Goal: Task Accomplishment & Management: Manage account settings

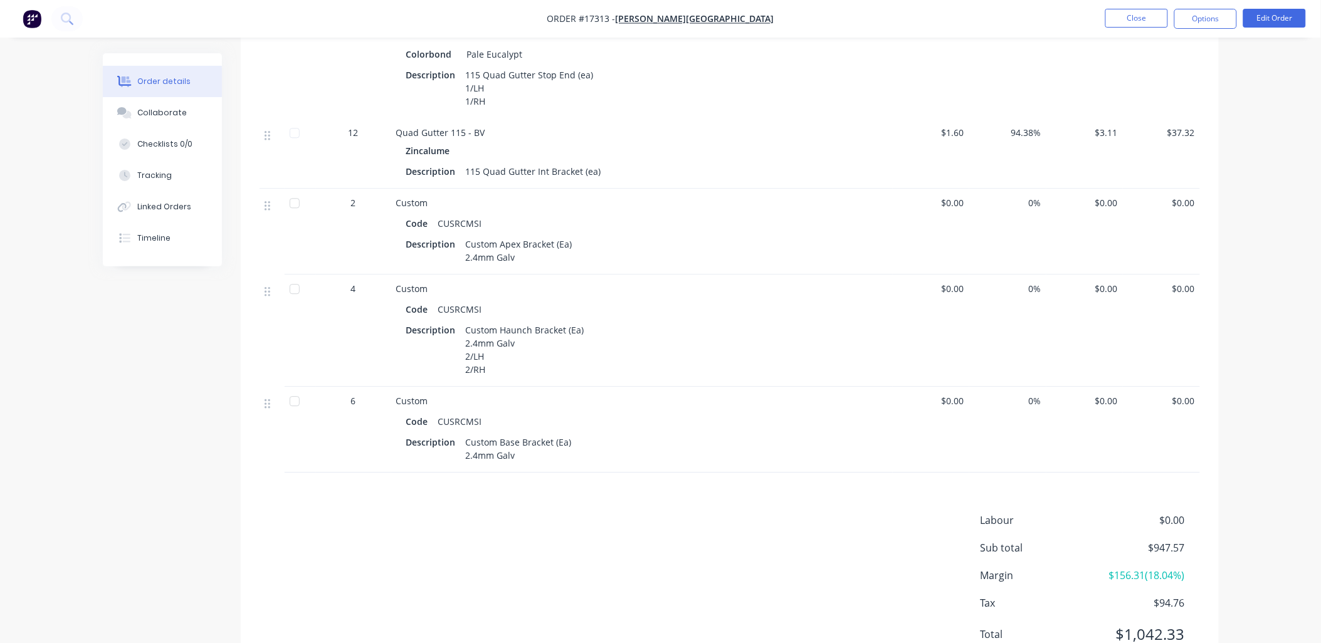
scroll to position [1101, 0]
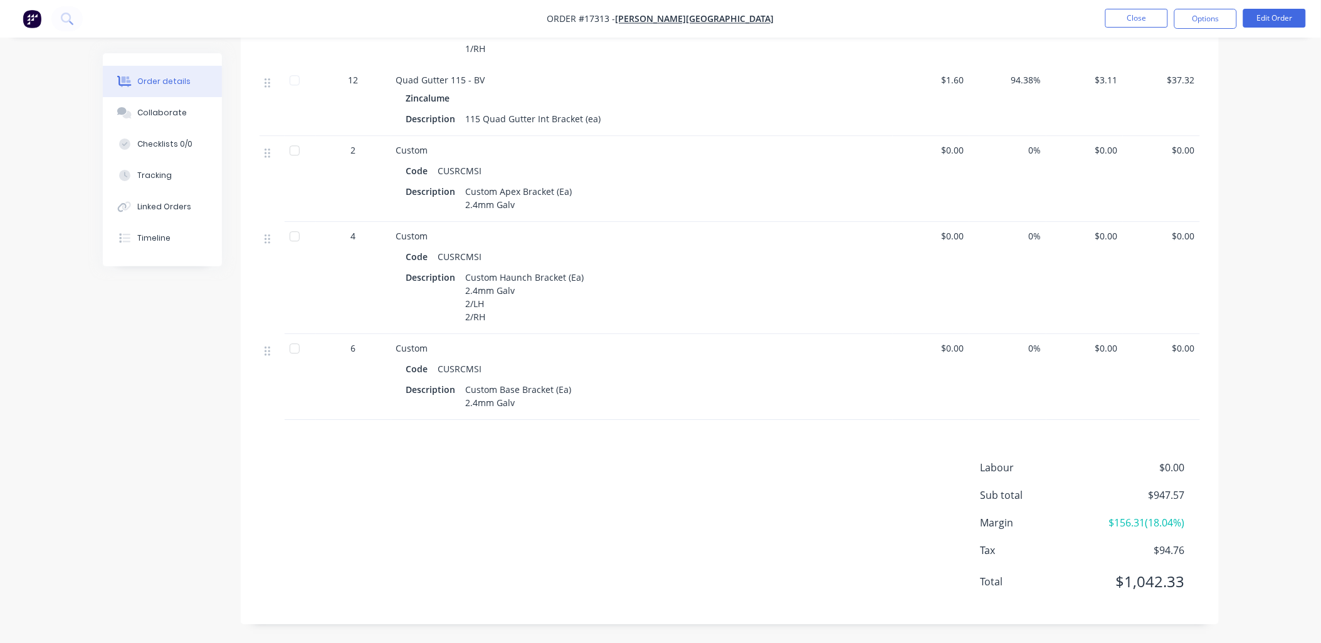
click at [1111, 145] on span "$0.00" at bounding box center [1084, 150] width 67 height 13
click at [1285, 20] on button "Edit Order" at bounding box center [1274, 18] width 63 height 19
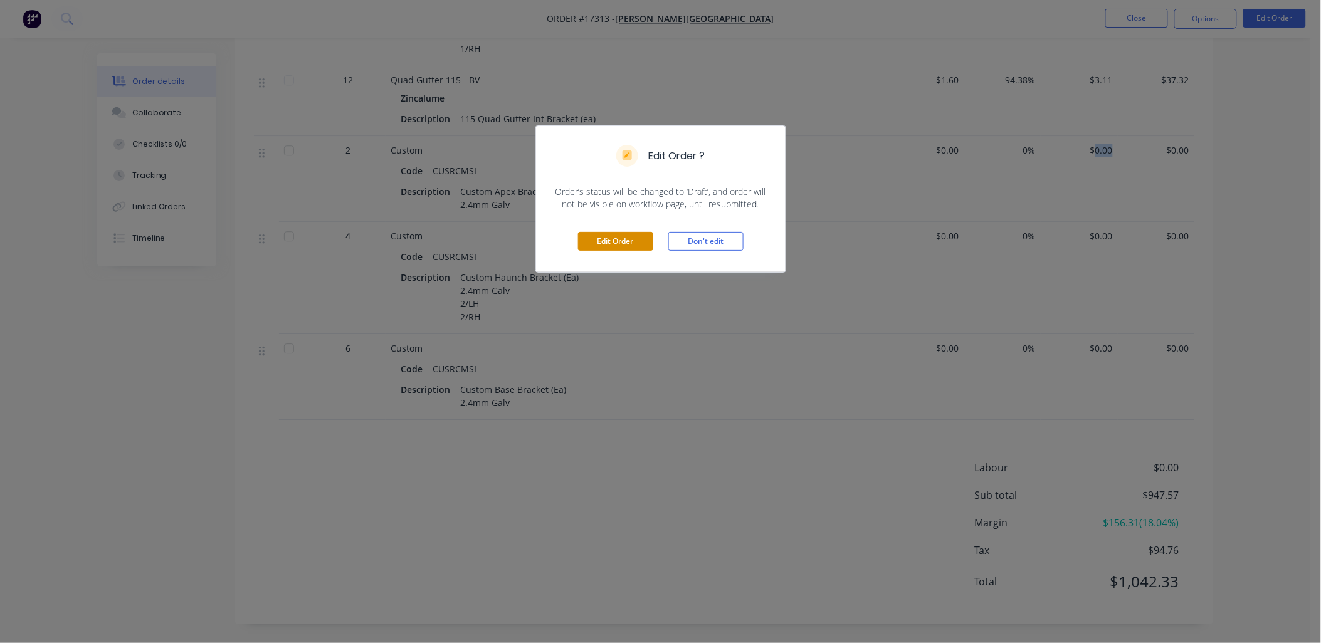
click at [612, 239] on button "Edit Order" at bounding box center [615, 241] width 75 height 19
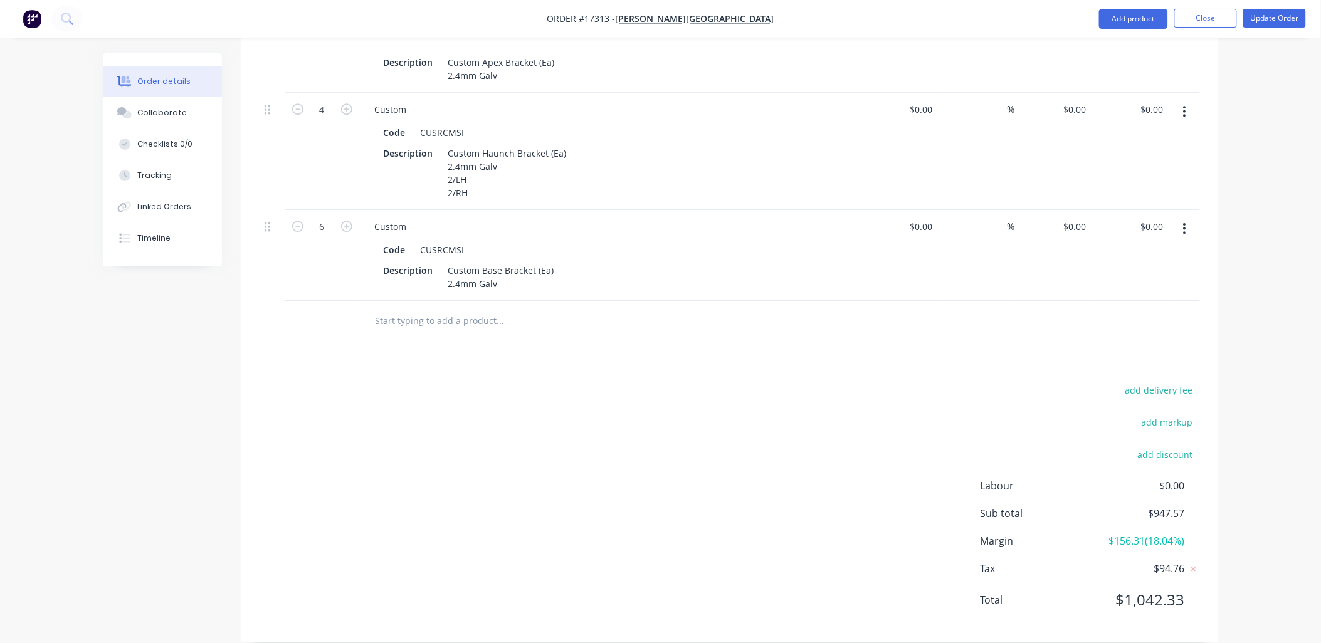
scroll to position [1188, 0]
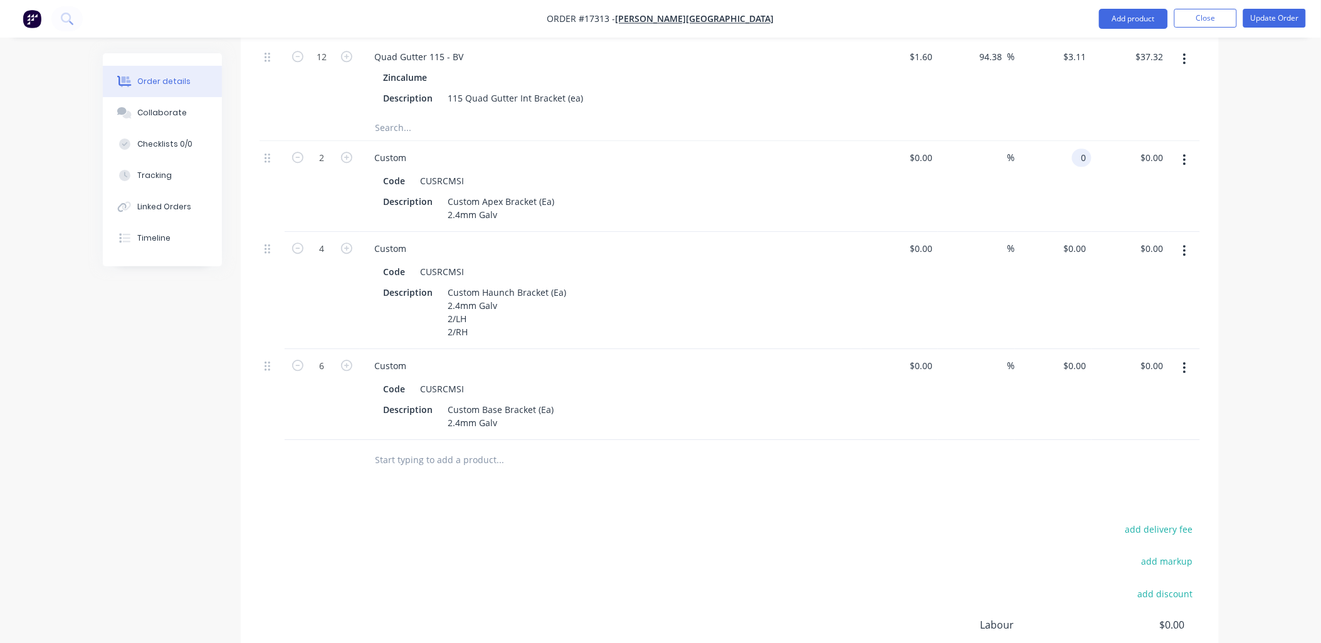
click at [1079, 149] on input "0" at bounding box center [1084, 158] width 14 height 18
click at [1080, 149] on input "0" at bounding box center [1084, 158] width 14 height 18
type input "$39.50"
type input "$79.00"
type input "$0.00"
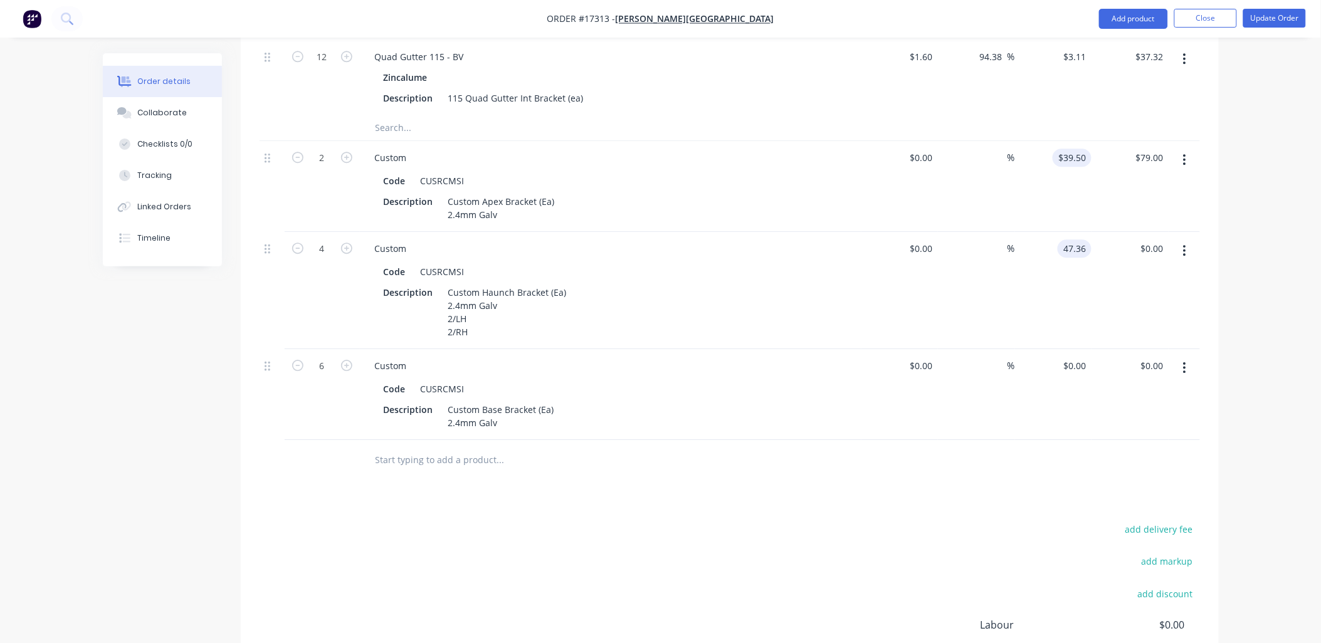
type input "$47.36"
type input "$189.44"
click at [1079, 357] on input "0" at bounding box center [1084, 366] width 14 height 18
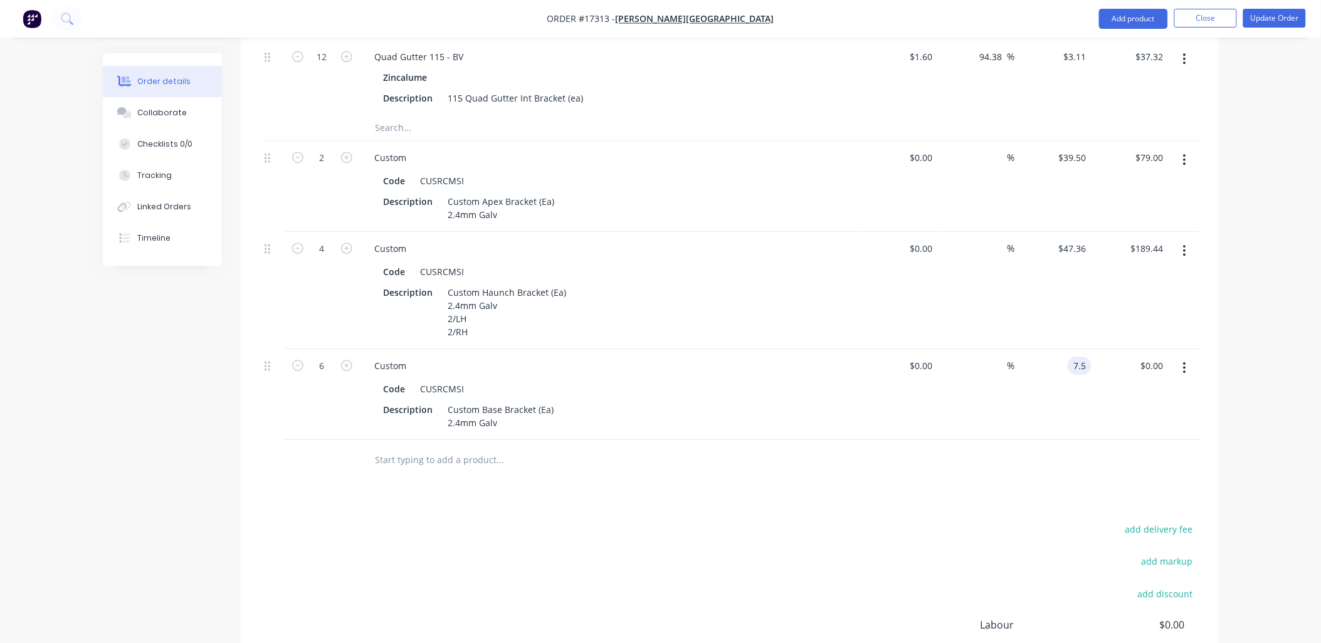
type input "$7.50"
type input "$45.00"
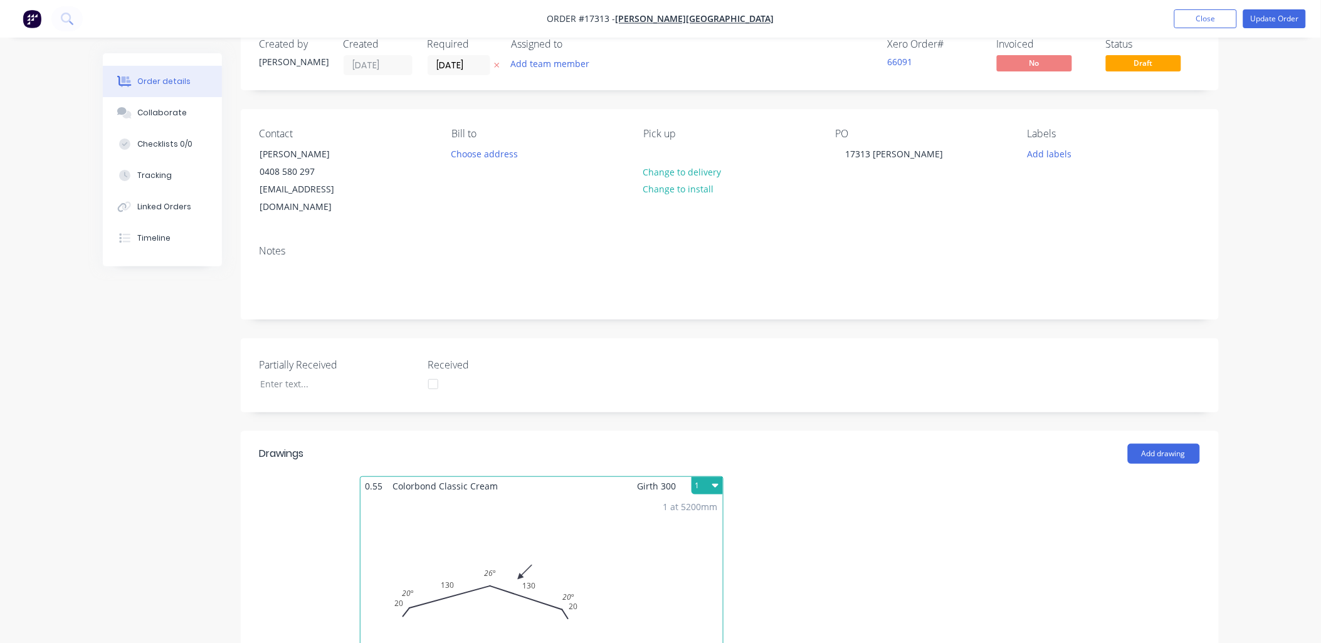
scroll to position [0, 0]
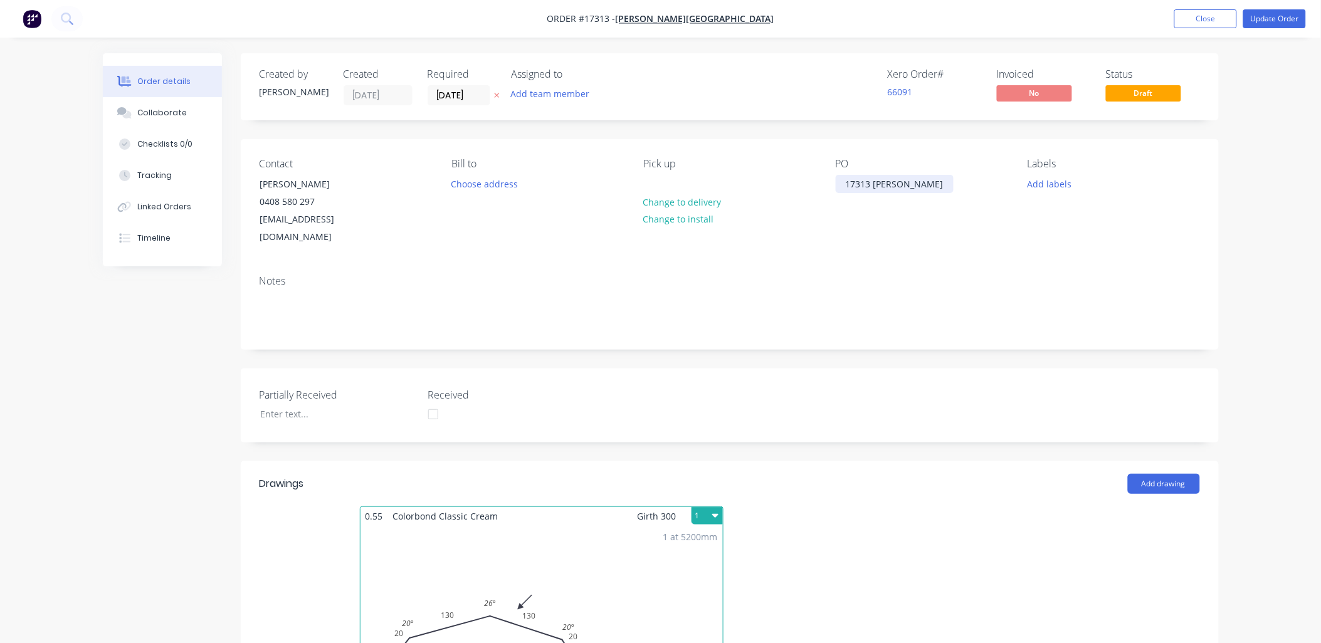
click at [872, 182] on div "17313 [PERSON_NAME]" at bounding box center [895, 184] width 118 height 18
click at [1274, 16] on button "Update Order" at bounding box center [1274, 18] width 63 height 19
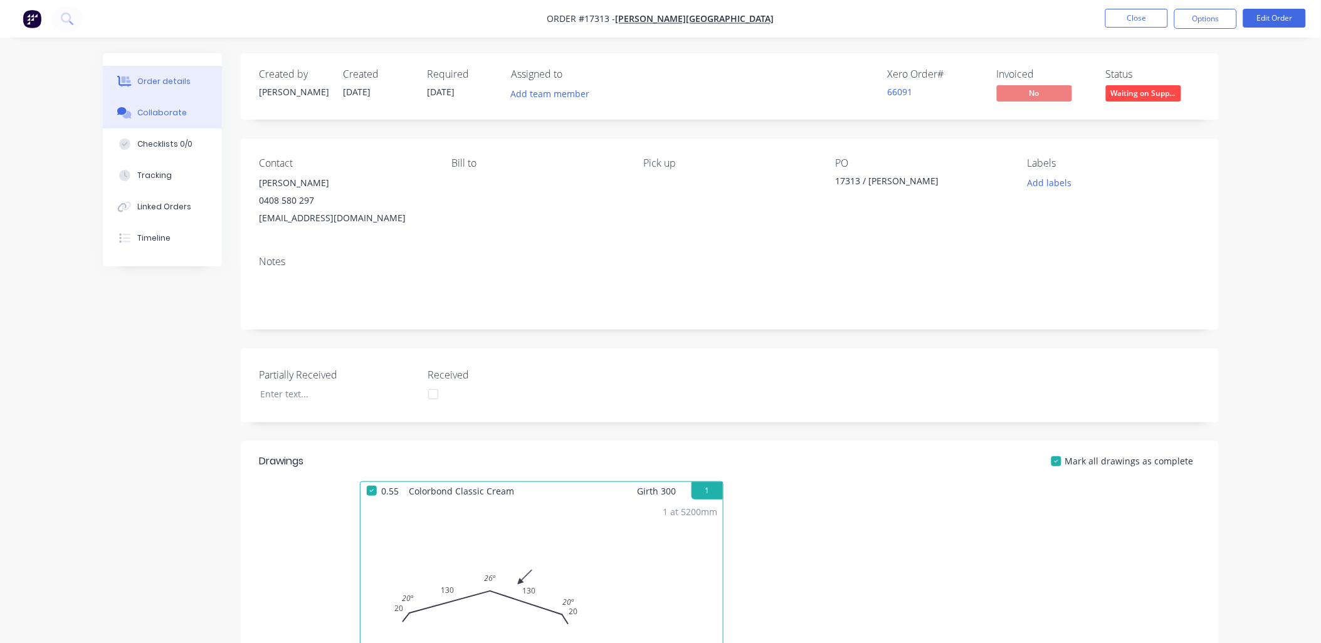
click at [167, 117] on div "Collaborate" at bounding box center [162, 112] width 50 height 11
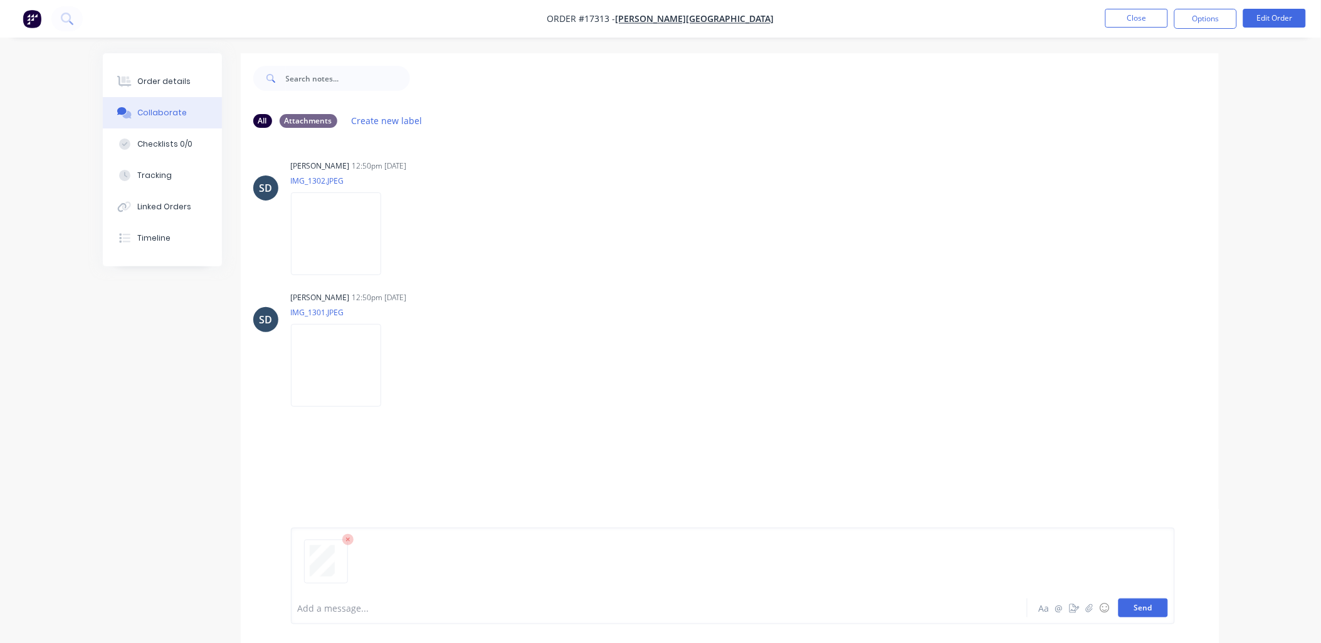
click at [1145, 606] on button "Send" at bounding box center [1143, 608] width 50 height 19
click at [167, 76] on div "Order details" at bounding box center [163, 81] width 53 height 11
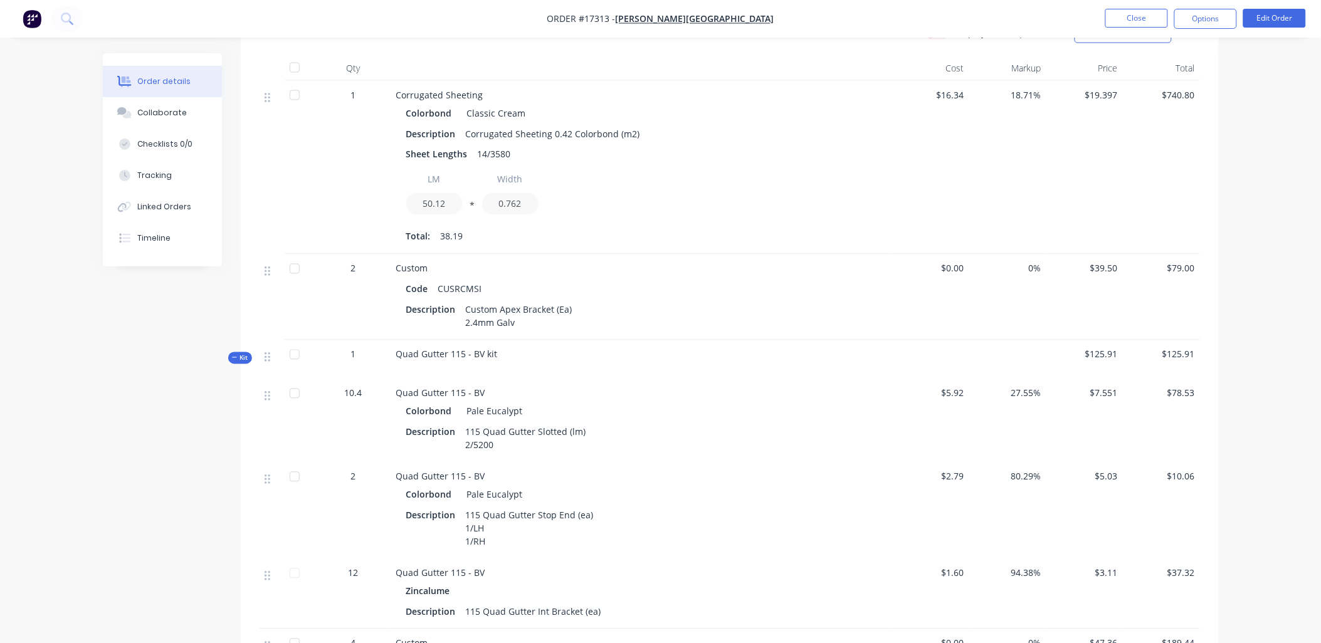
scroll to position [696, 0]
click at [293, 266] on div at bounding box center [294, 266] width 25 height 25
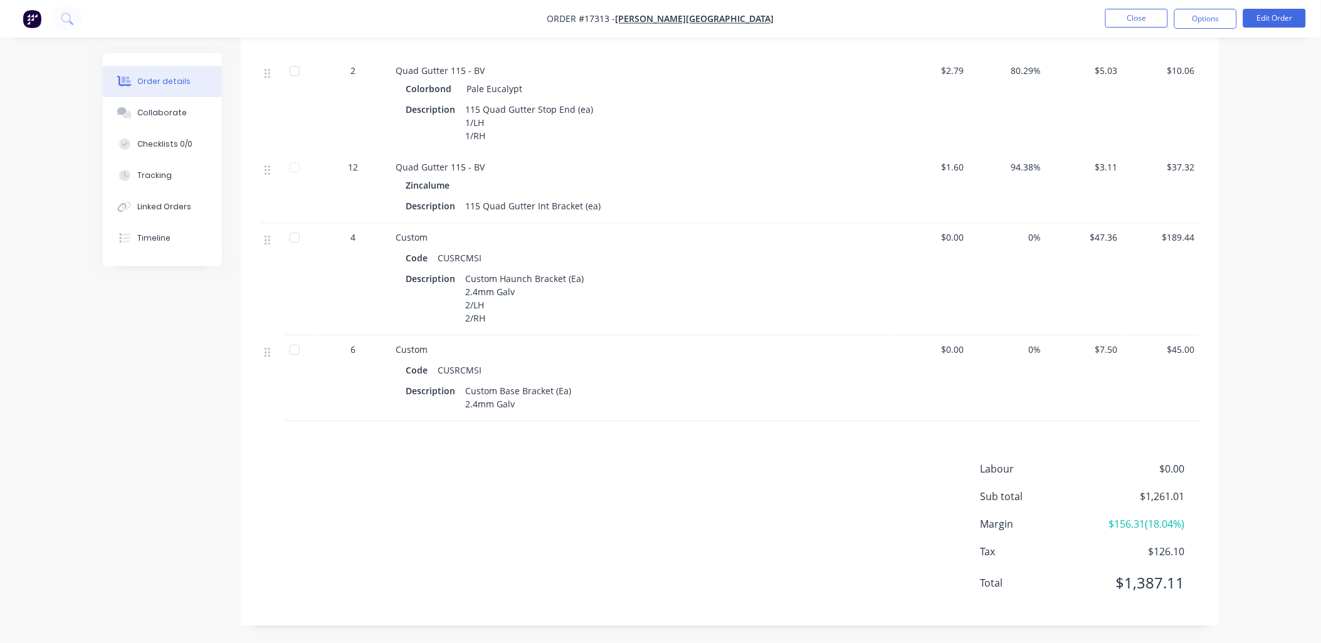
scroll to position [1101, 0]
click at [296, 236] on div at bounding box center [294, 236] width 25 height 25
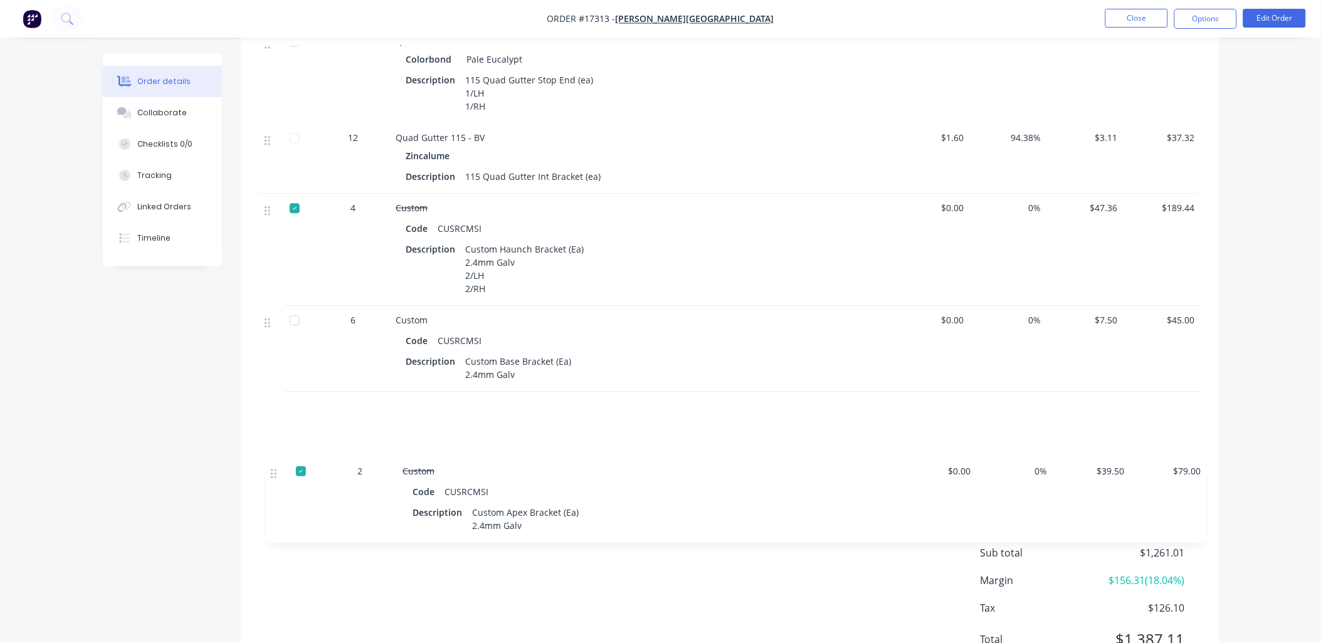
scroll to position [1054, 0]
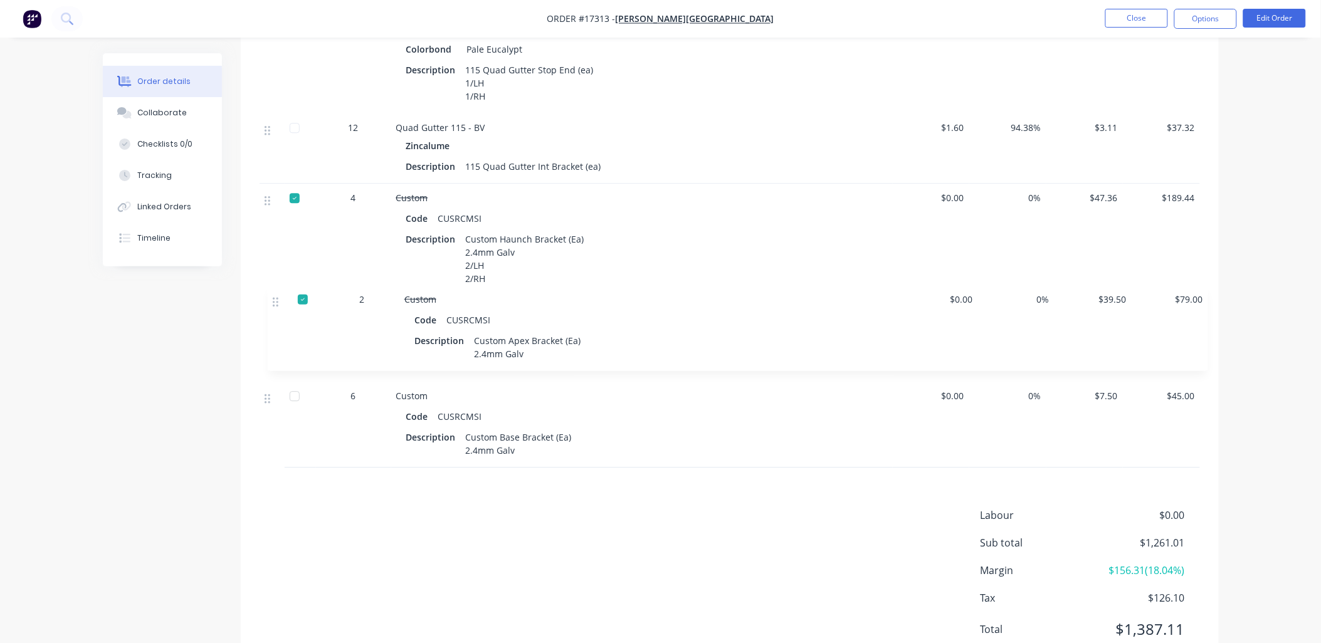
drag, startPoint x: 270, startPoint y: 357, endPoint x: 276, endPoint y: 315, distance: 43.2
click at [276, 315] on div "1 Corrugated Sheeting Colorbond Classic Cream Description Corrugated Sheeting 0…" at bounding box center [730, 94] width 940 height 747
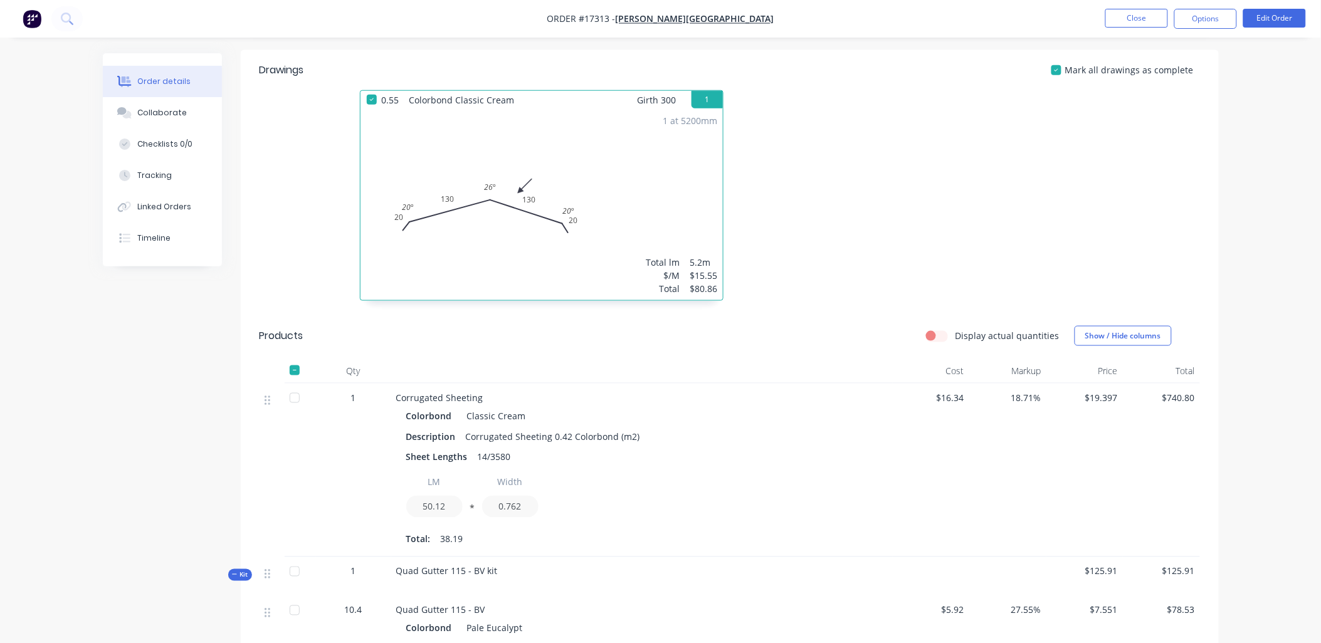
scroll to position [357, 0]
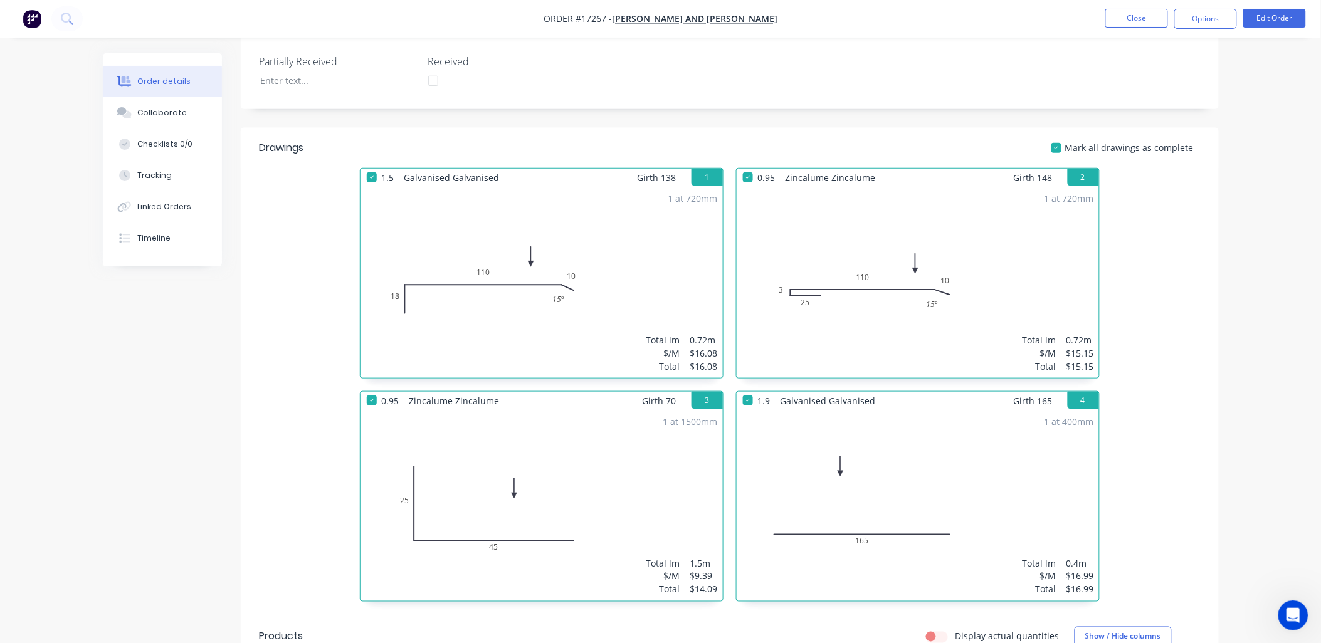
scroll to position [278, 0]
